Goal: Task Accomplishment & Management: Manage account settings

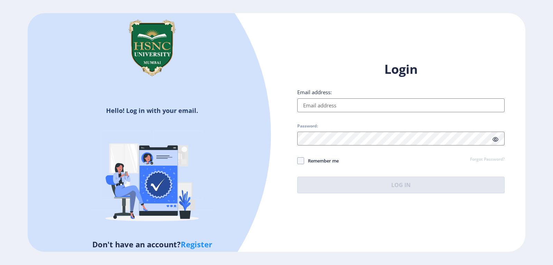
type input "[EMAIL_ADDRESS][DOMAIN_NAME]"
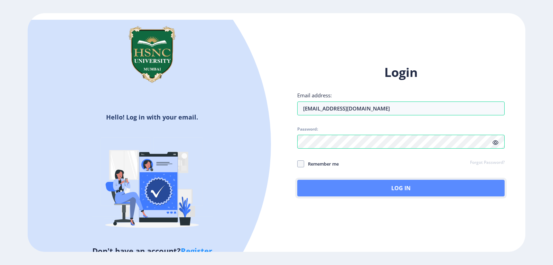
click at [356, 188] on button "Log In" at bounding box center [400, 187] width 207 height 17
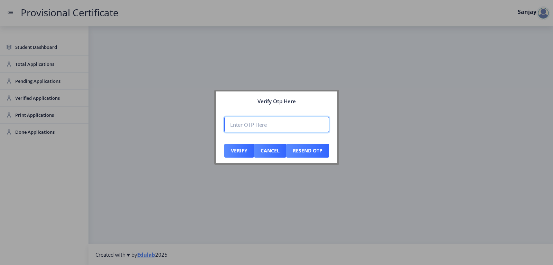
paste input "887426"
type input "887426"
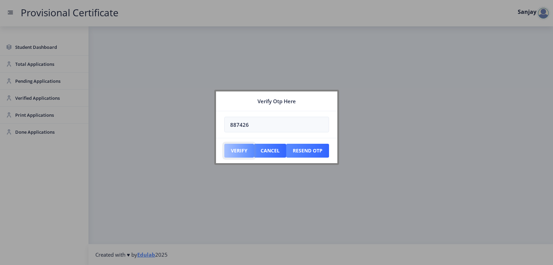
click at [240, 153] on button "Verify" at bounding box center [239, 151] width 30 height 14
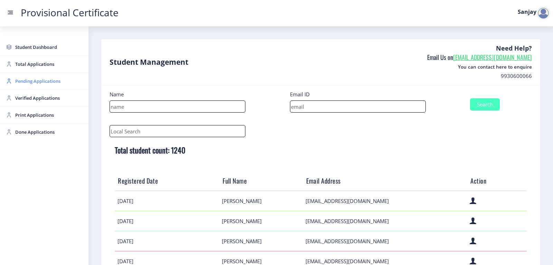
click at [34, 82] on span "Pending Applications" at bounding box center [49, 81] width 68 height 8
click at [45, 81] on span "Pending Applications" at bounding box center [49, 81] width 68 height 8
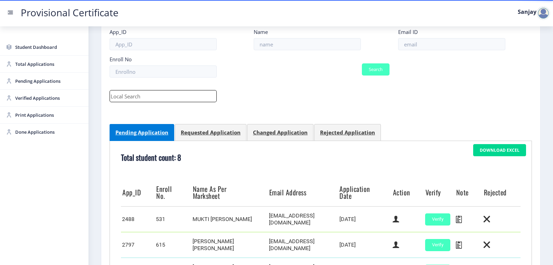
scroll to position [242, 0]
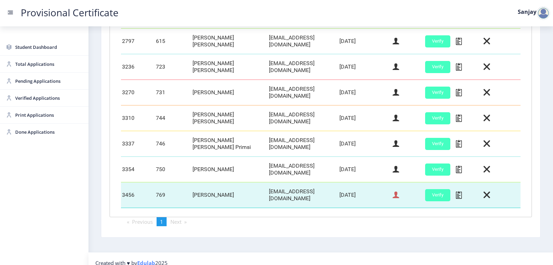
click at [397, 193] on icon at bounding box center [396, 194] width 7 height 9
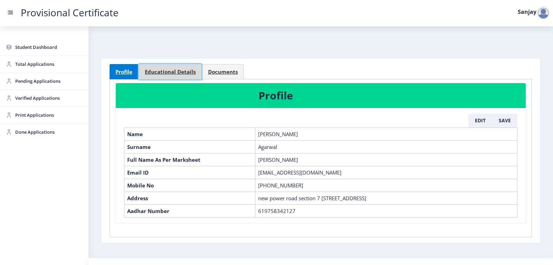
click at [174, 72] on span "Educational Details" at bounding box center [170, 71] width 51 height 5
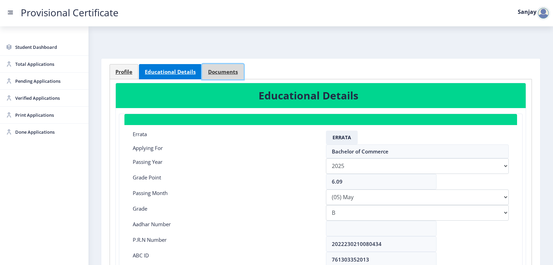
click at [218, 67] on link "Documents" at bounding box center [222, 71] width 41 height 15
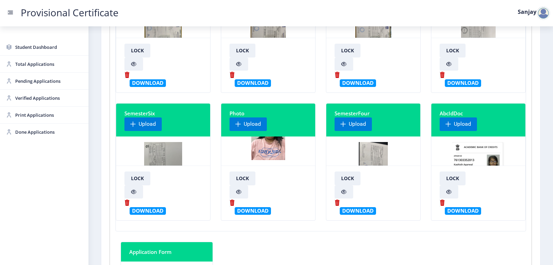
scroll to position [138, 0]
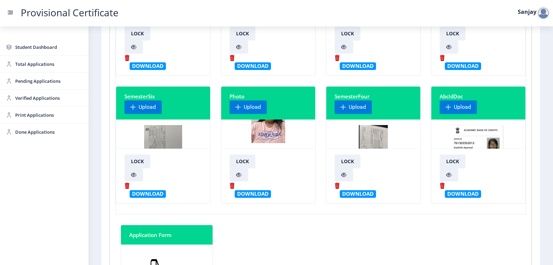
click at [155, 137] on img at bounding box center [163, 151] width 38 height 52
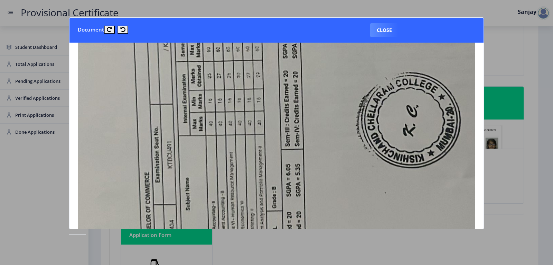
scroll to position [69, 0]
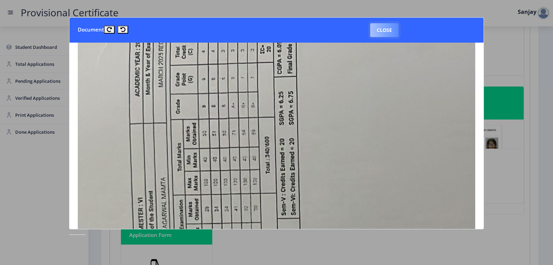
click at [383, 26] on button "Close" at bounding box center [384, 30] width 28 height 14
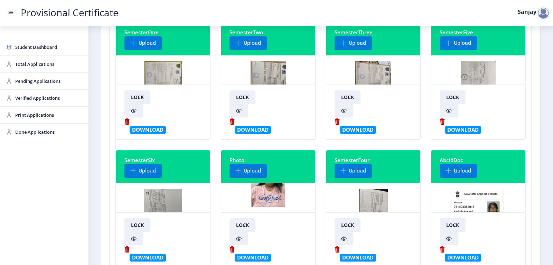
scroll to position [0, 0]
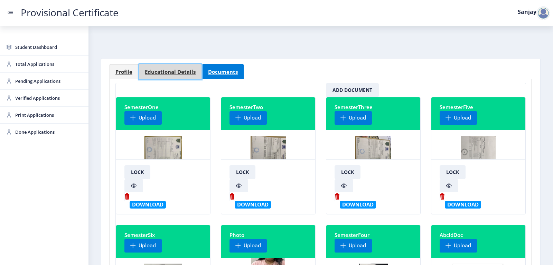
click at [164, 74] on span "Educational Details" at bounding box center [170, 71] width 51 height 5
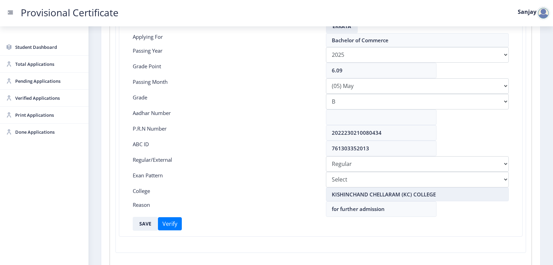
scroll to position [138, 0]
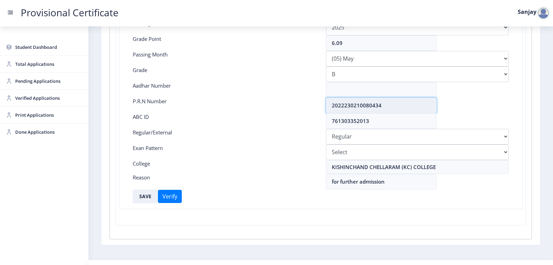
drag, startPoint x: 333, startPoint y: 105, endPoint x: 364, endPoint y: 104, distance: 31.5
click at [364, 104] on input "2022230210080434" at bounding box center [381, 106] width 111 height 16
click at [389, 103] on input "2022230210080434" at bounding box center [381, 106] width 111 height 16
drag, startPoint x: 330, startPoint y: 105, endPoint x: 398, endPoint y: 104, distance: 68.1
click at [398, 104] on input "2022230210080434" at bounding box center [381, 106] width 111 height 16
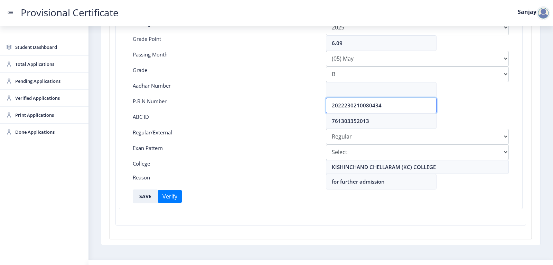
scroll to position [0, 0]
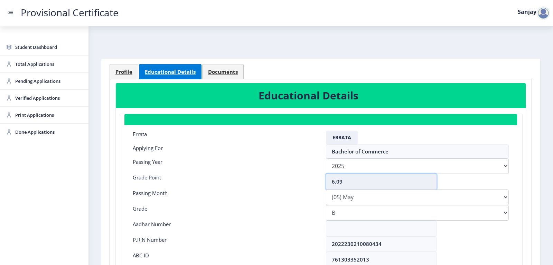
drag, startPoint x: 342, startPoint y: 183, endPoint x: 339, endPoint y: 180, distance: 3.9
click at [338, 181] on input "6.09" at bounding box center [381, 182] width 111 height 16
type input "6.12"
click at [351, 201] on select "Please select PassingMonth (01) January (02) February (03) March (04) April (05…" at bounding box center [417, 197] width 183 height 16
select select "March"
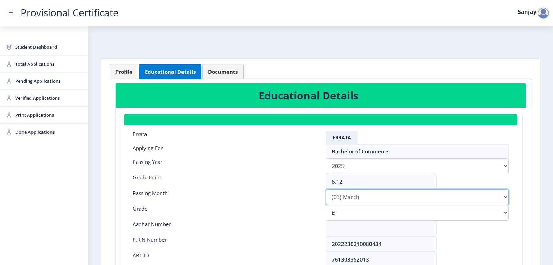
click at [326, 189] on select "Please select PassingMonth (01) January (02) February (03) March (04) April (05…" at bounding box center [417, 197] width 183 height 16
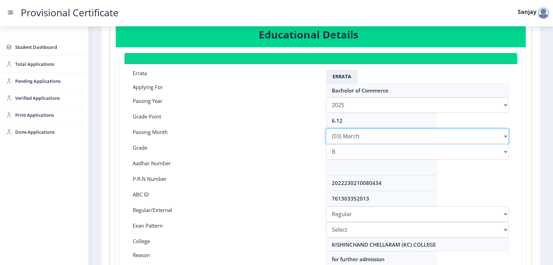
scroll to position [138, 0]
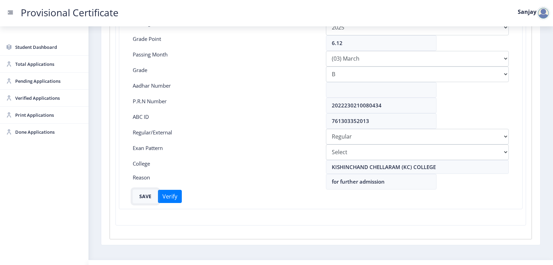
click at [147, 197] on button "SAVE" at bounding box center [145, 196] width 25 height 14
click at [142, 197] on button "SAVE" at bounding box center [145, 196] width 25 height 14
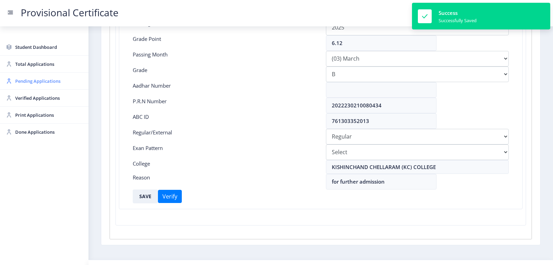
click at [34, 81] on span "Pending Applications" at bounding box center [49, 81] width 68 height 8
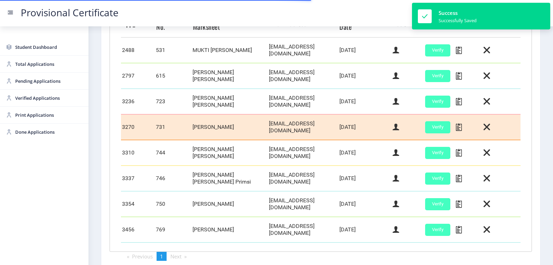
scroll to position [245, 0]
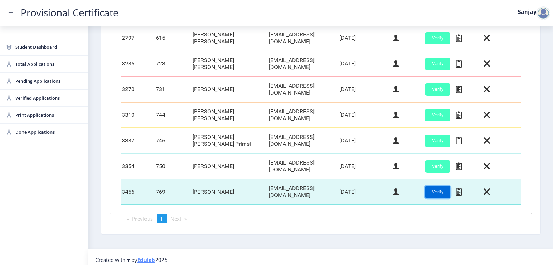
click at [425, 187] on button "Verify" at bounding box center [437, 192] width 25 height 12
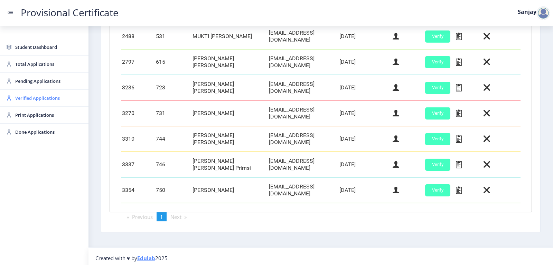
click at [23, 96] on span "Verified Applications" at bounding box center [49, 98] width 68 height 8
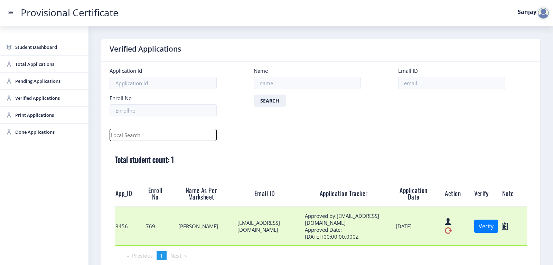
click at [447, 230] on icon at bounding box center [449, 230] width 8 height 9
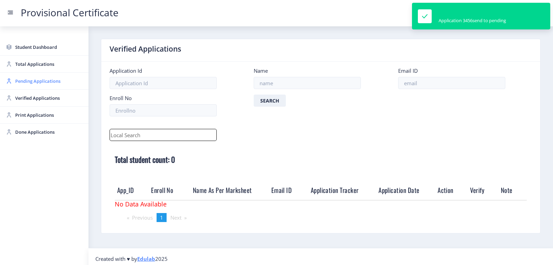
click at [20, 83] on span "Pending Applications" at bounding box center [49, 81] width 68 height 8
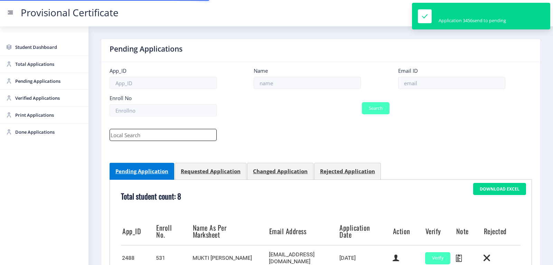
scroll to position [207, 0]
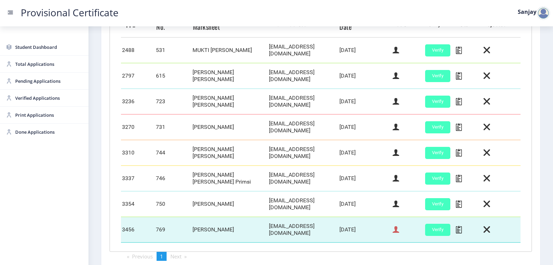
click at [393, 225] on icon at bounding box center [396, 229] width 7 height 9
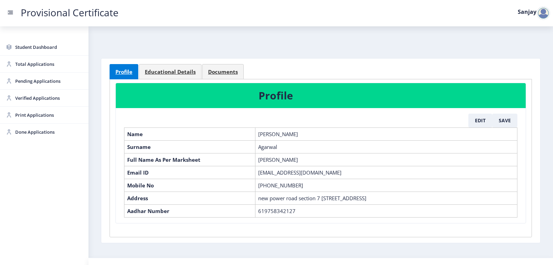
drag, startPoint x: 258, startPoint y: 160, endPoint x: 304, endPoint y: 161, distance: 46.3
click at [304, 161] on td "[PERSON_NAME]" at bounding box center [387, 159] width 262 height 13
copy td "[PERSON_NAME]"
click at [484, 118] on button "Edit" at bounding box center [481, 120] width 24 height 14
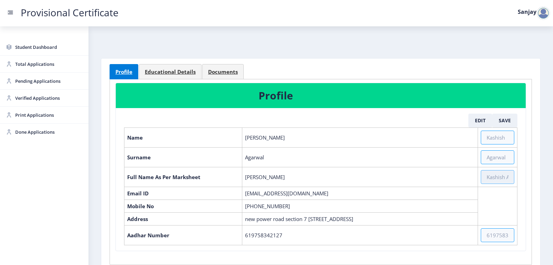
click at [484, 180] on input "text" at bounding box center [498, 177] width 34 height 14
paste input "[PERSON_NAME]"
type input "[PERSON_NAME]"
click at [505, 121] on button "Save" at bounding box center [504, 120] width 25 height 14
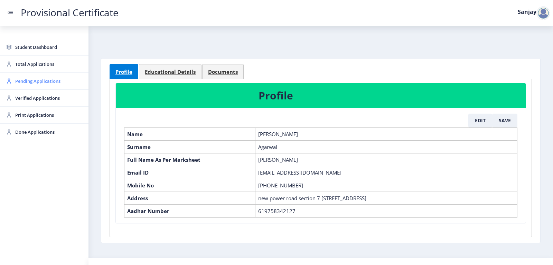
click at [35, 80] on span "Pending Applications" at bounding box center [49, 81] width 68 height 8
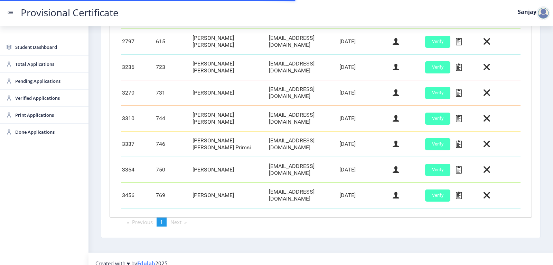
scroll to position [242, 0]
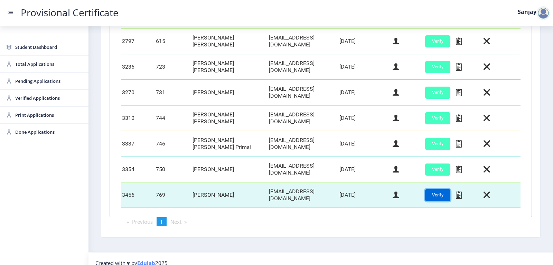
click at [443, 192] on button "Verify" at bounding box center [437, 195] width 25 height 12
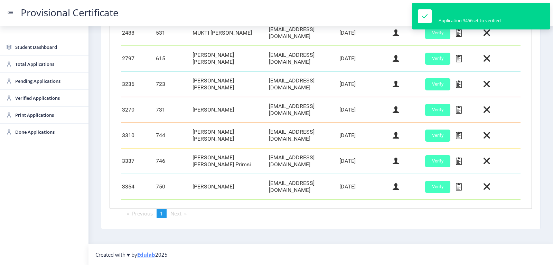
scroll to position [221, 0]
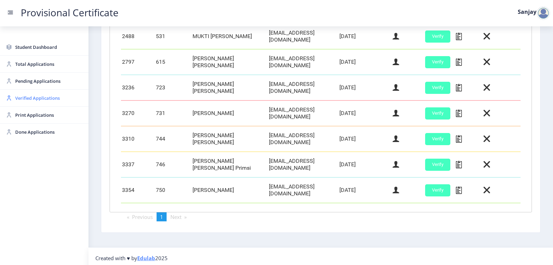
click at [49, 100] on span "Verified Applications" at bounding box center [49, 98] width 68 height 8
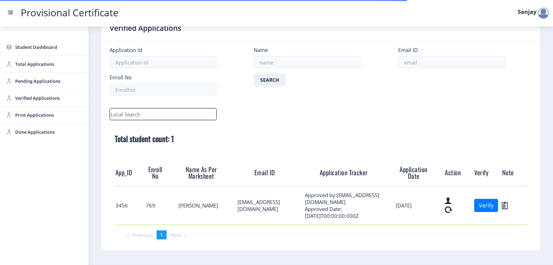
scroll to position [42, 0]
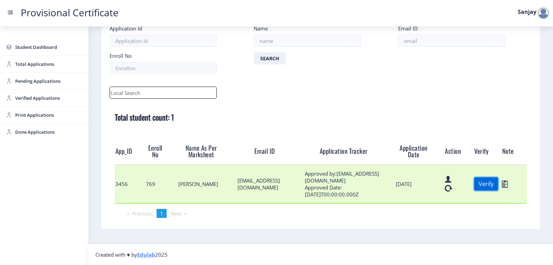
click at [490, 188] on button "Verify" at bounding box center [486, 183] width 24 height 13
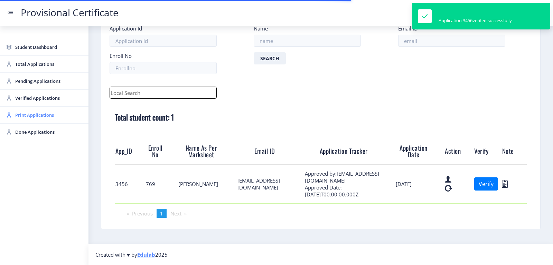
click at [19, 117] on span "Print Applications" at bounding box center [49, 115] width 68 height 8
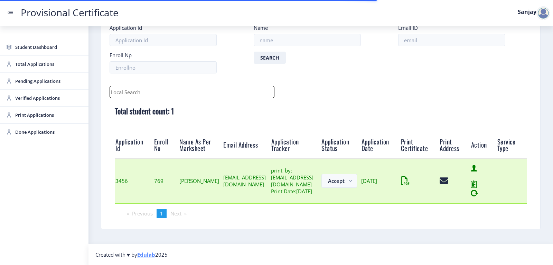
scroll to position [54, 0]
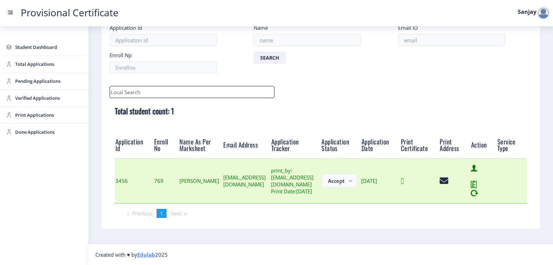
click at [404, 180] on icon at bounding box center [402, 180] width 3 height 9
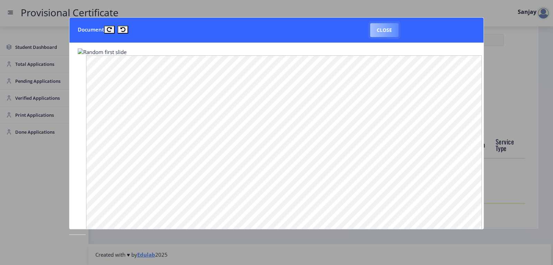
click at [378, 27] on button "Close" at bounding box center [384, 30] width 28 height 14
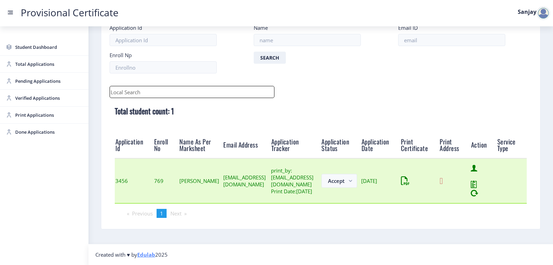
click at [443, 179] on icon at bounding box center [441, 180] width 3 height 9
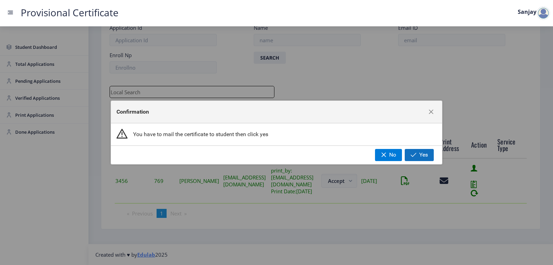
click at [420, 151] on button "Yes" at bounding box center [419, 155] width 29 height 12
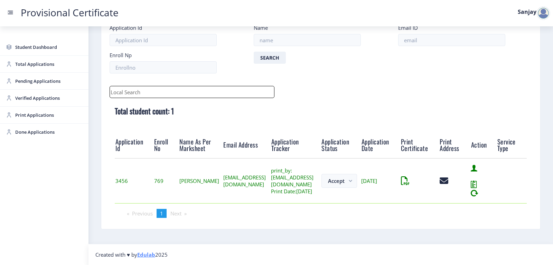
scroll to position [8, 0]
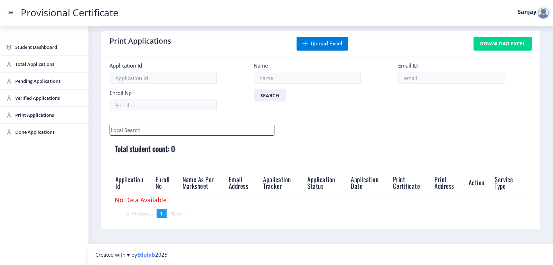
click at [541, 12] on div at bounding box center [544, 13] width 14 height 14
click at [519, 50] on span "Log out" at bounding box center [525, 50] width 44 height 8
